Goal: Task Accomplishment & Management: Manage account settings

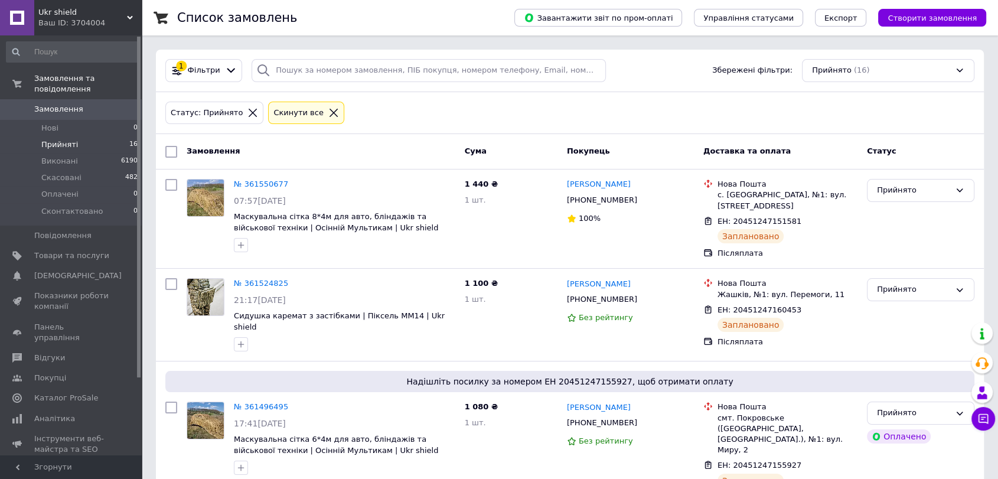
click at [61, 139] on span "Прийняті" at bounding box center [59, 144] width 37 height 11
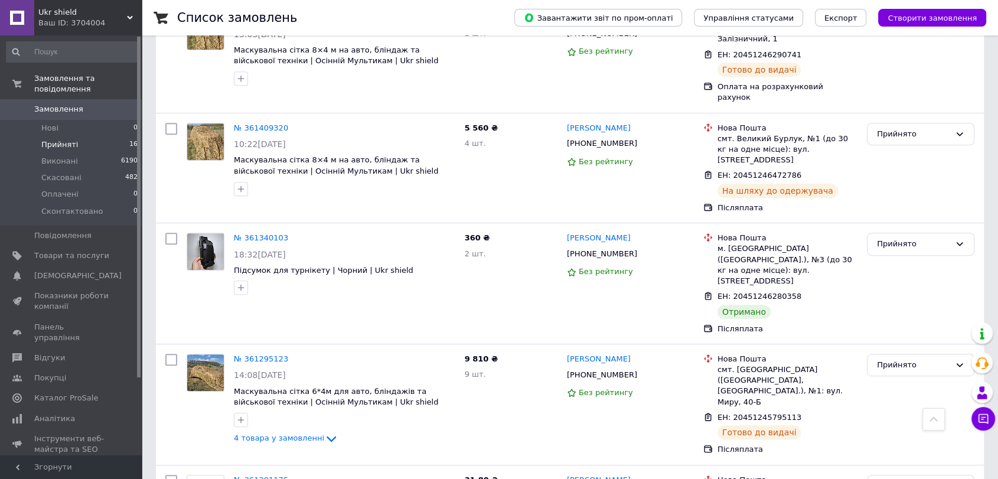
scroll to position [524, 0]
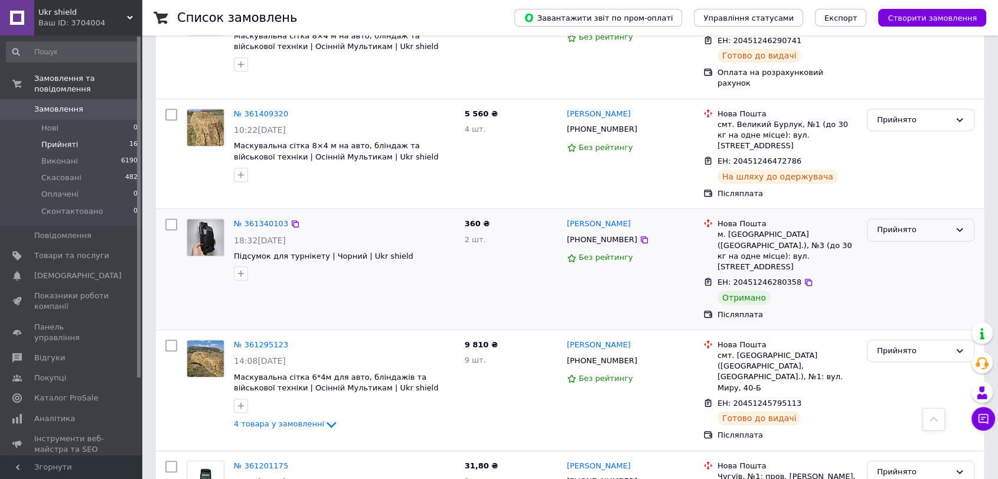
click at [958, 225] on icon at bounding box center [959, 229] width 9 height 9
click at [888, 244] on li "Виконано" at bounding box center [920, 255] width 106 height 22
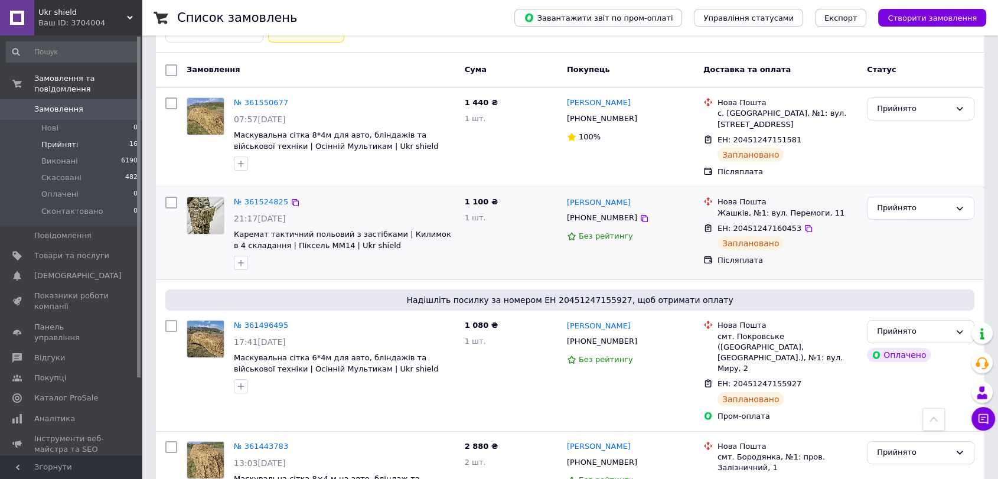
scroll to position [0, 0]
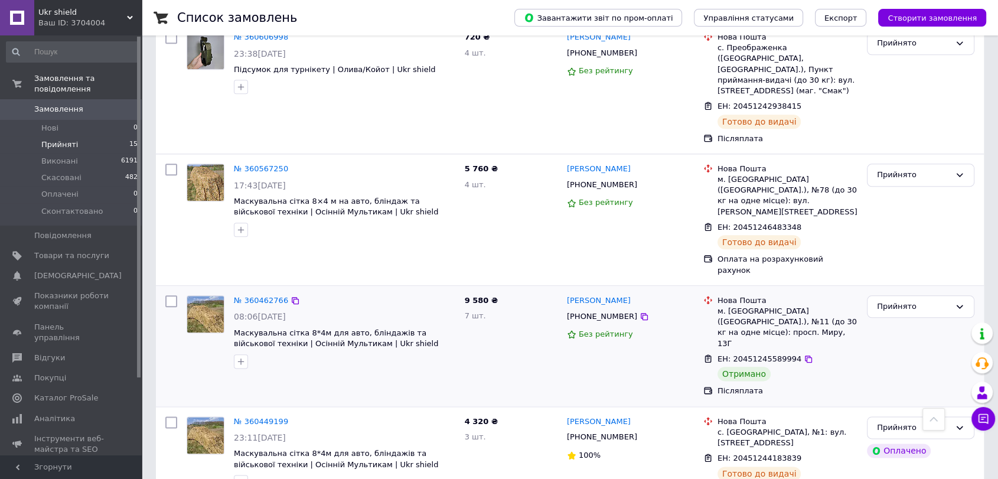
scroll to position [1251, 0]
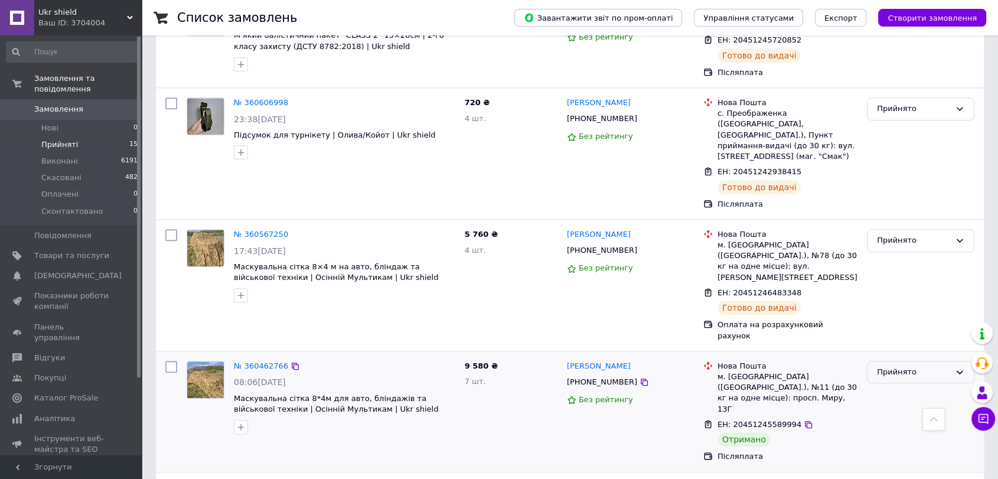
click at [958, 367] on icon at bounding box center [959, 371] width 9 height 9
click at [824, 418] on div "ЕН: 20451245589994" at bounding box center [787, 425] width 142 height 14
click at [892, 366] on div "Прийнято" at bounding box center [913, 372] width 73 height 12
click at [891, 386] on li "Виконано" at bounding box center [920, 397] width 106 height 22
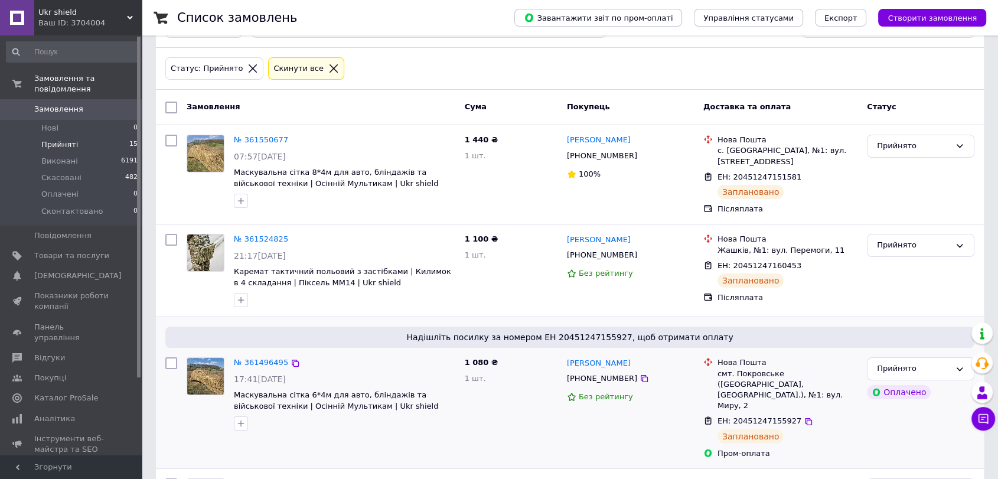
scroll to position [0, 0]
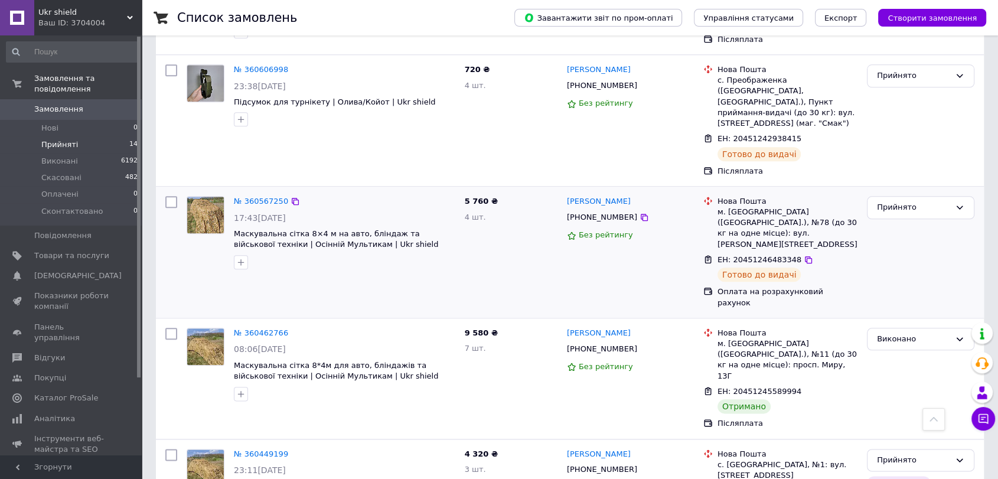
scroll to position [1317, 0]
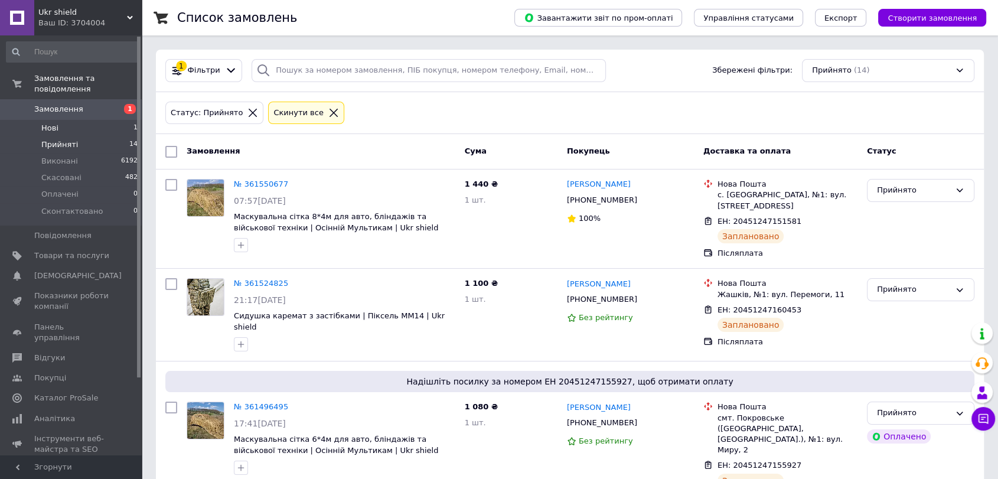
click at [50, 123] on span "Нові" at bounding box center [49, 128] width 17 height 11
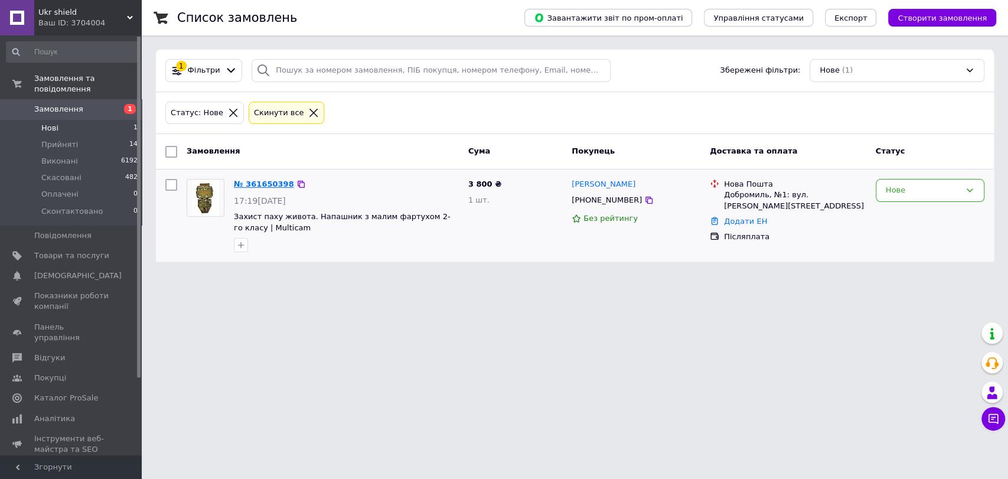
click at [259, 183] on link "№ 361650398" at bounding box center [264, 184] width 60 height 9
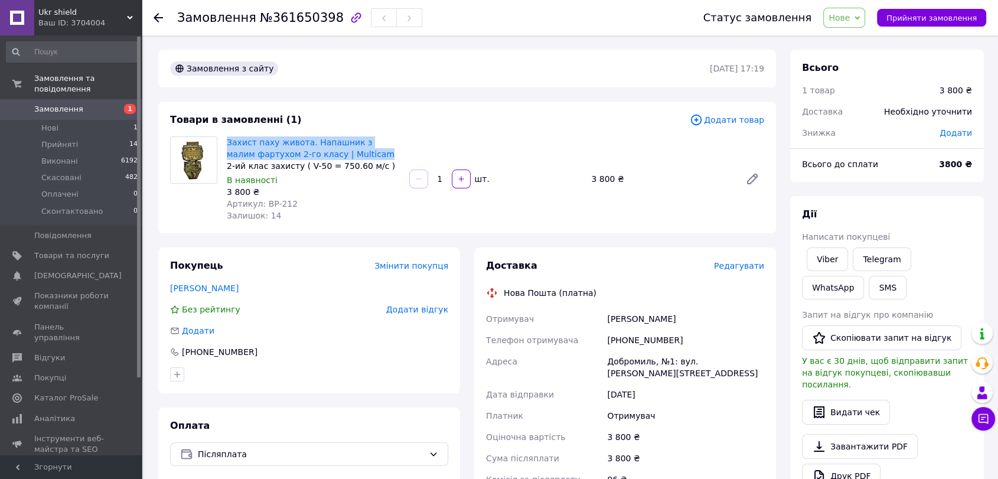
drag, startPoint x: 224, startPoint y: 142, endPoint x: 369, endPoint y: 150, distance: 145.5
click at [369, 150] on div "Захист паху живота. Напашник з малим фартухом 2-го класу | Multicam 2-ий клас з…" at bounding box center [313, 179] width 182 height 90
click at [313, 109] on div "Товари в замовленні (1) Додати товар Захист паху живота. Напашник з малим фарту…" at bounding box center [467, 168] width 618 height 132
drag, startPoint x: 224, startPoint y: 143, endPoint x: 350, endPoint y: 155, distance: 126.9
click at [350, 155] on div "Захист паху живота. Напашник з малим фартухом 2-го класу | Multicam 2-ий клас з…" at bounding box center [313, 179] width 182 height 90
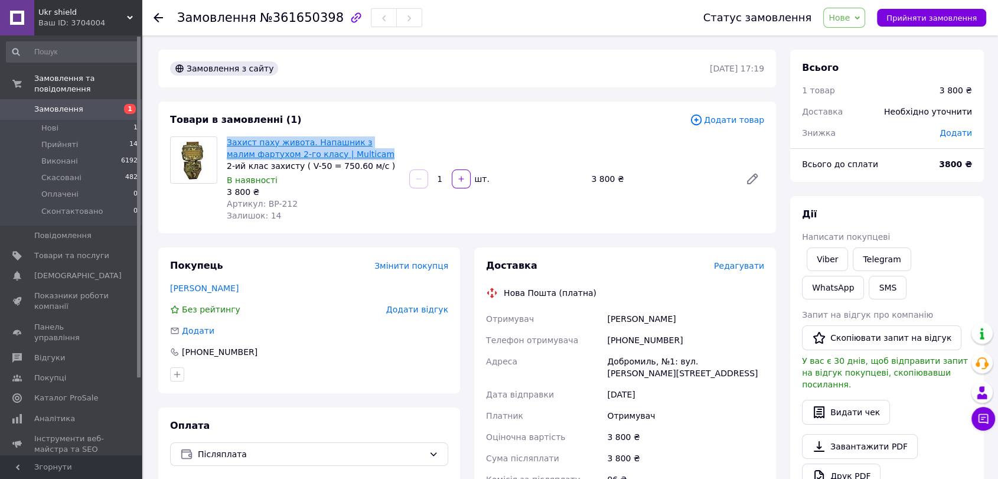
copy link "Захист паху живота. Напашник з малим фартухом 2-го класу | Multicam"
click at [823, 261] on link "Viber" at bounding box center [827, 259] width 41 height 24
click at [864, 276] on link "WhatsApp" at bounding box center [833, 288] width 62 height 24
click at [833, 259] on link "Viber" at bounding box center [827, 259] width 41 height 24
click at [849, 20] on span "Нове" at bounding box center [839, 17] width 21 height 9
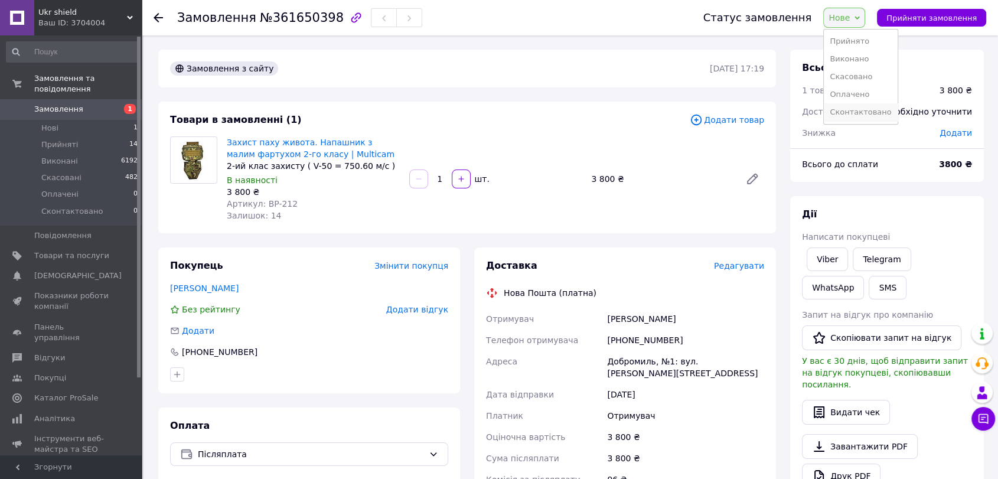
click at [843, 113] on li "Сконтактовано" at bounding box center [860, 112] width 73 height 18
